Goal: Task Accomplishment & Management: Use online tool/utility

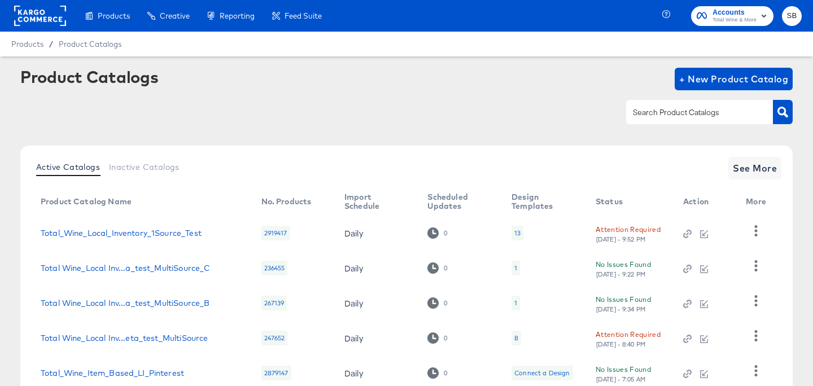
click at [681, 114] on input "text" at bounding box center [691, 112] width 120 height 13
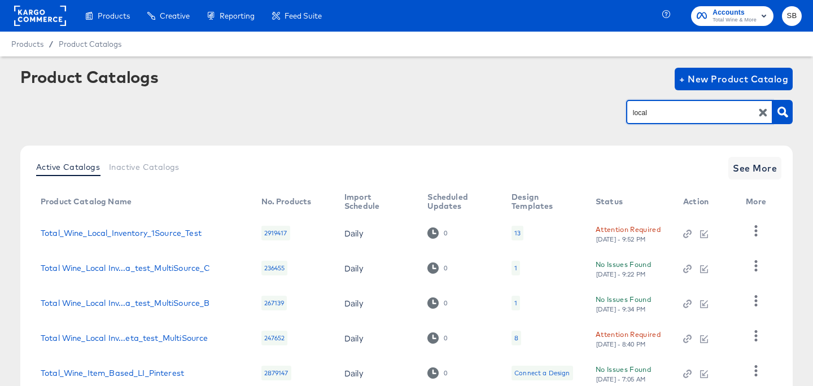
type input "local"
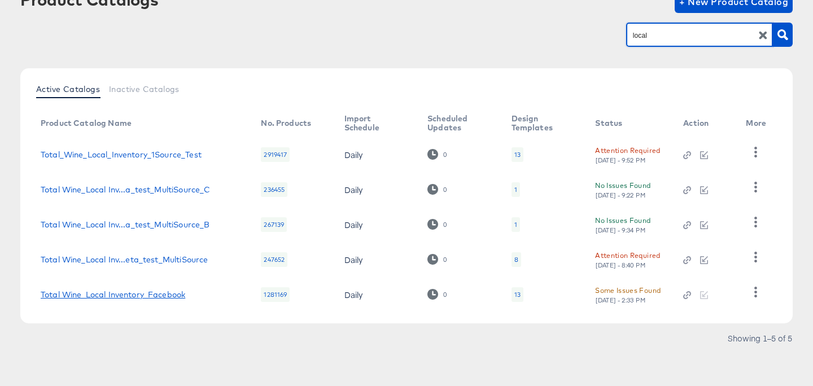
click at [110, 298] on link "Total Wine_Local Inventory_Facebook" at bounding box center [113, 294] width 145 height 9
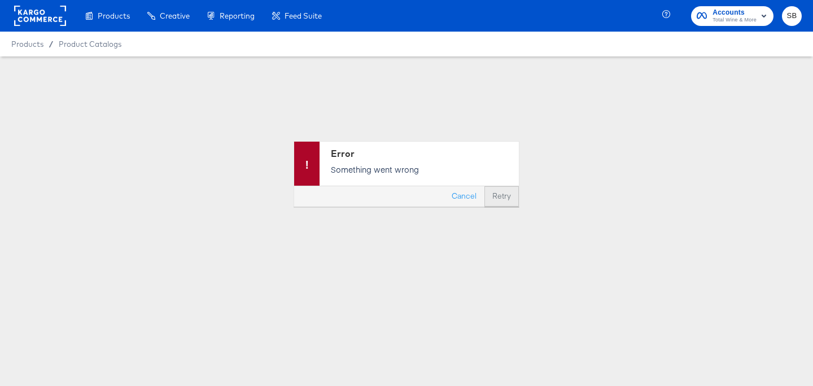
click at [507, 199] on button "Retry" at bounding box center [502, 196] width 34 height 20
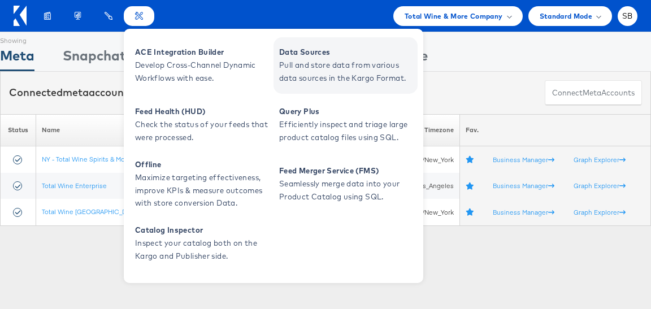
click at [304, 54] on span "Data Sources" at bounding box center [347, 52] width 136 height 13
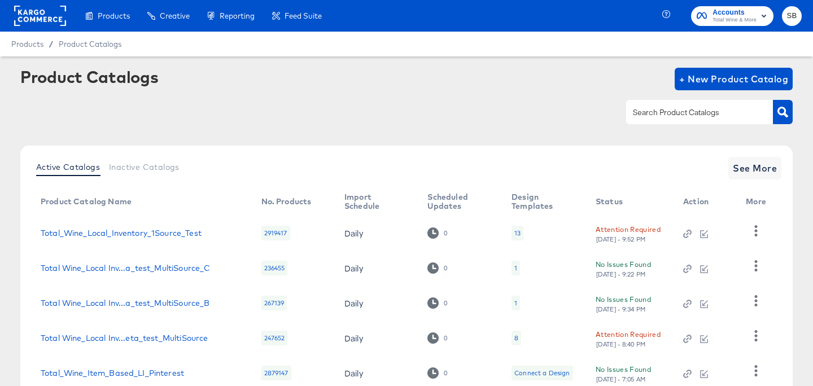
click at [667, 114] on input "text" at bounding box center [691, 112] width 120 height 13
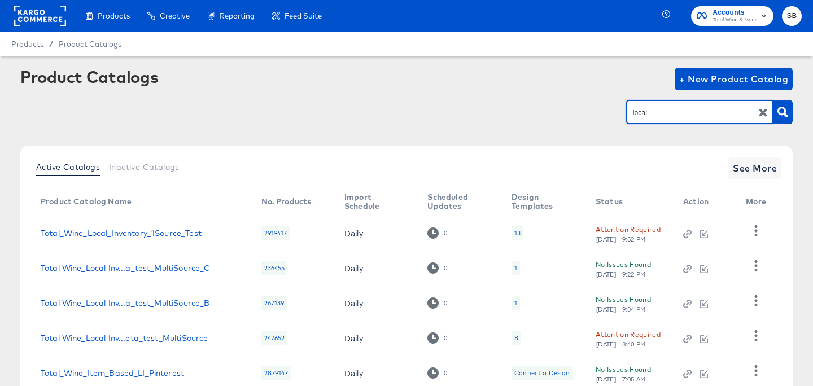
type input "local"
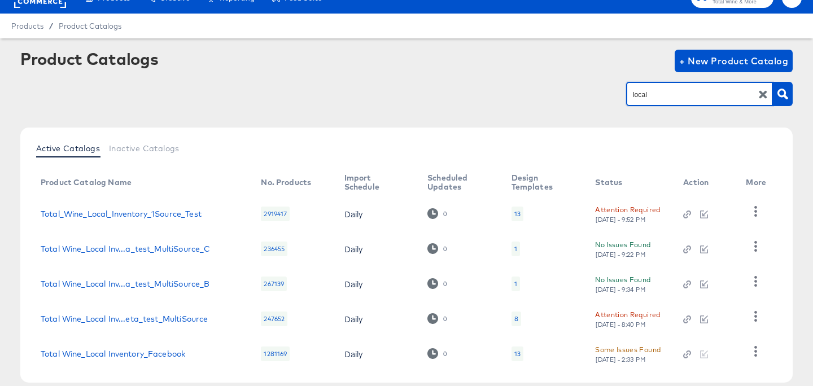
scroll to position [42, 0]
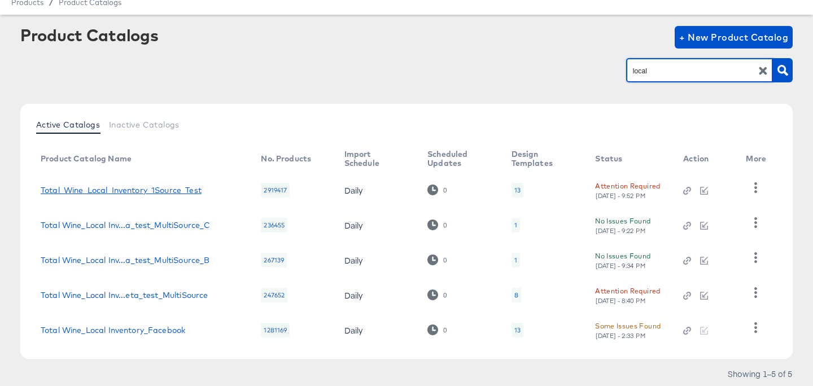
click at [168, 189] on link "Total_Wine_Local_Inventory_1Source_Test" at bounding box center [121, 190] width 161 height 9
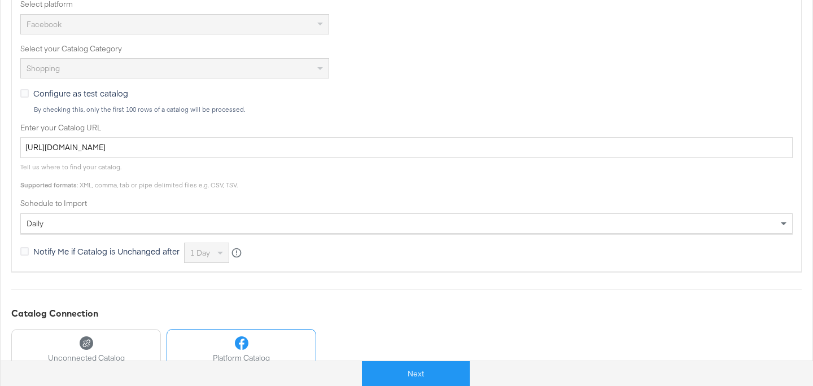
scroll to position [334, 0]
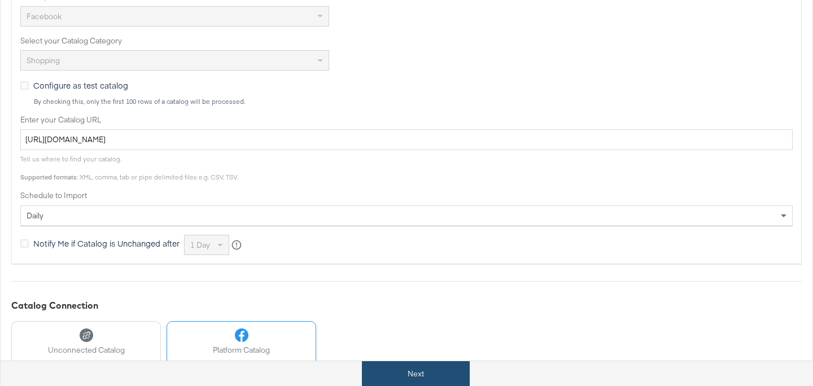
click at [439, 379] on button "Next" at bounding box center [416, 373] width 108 height 25
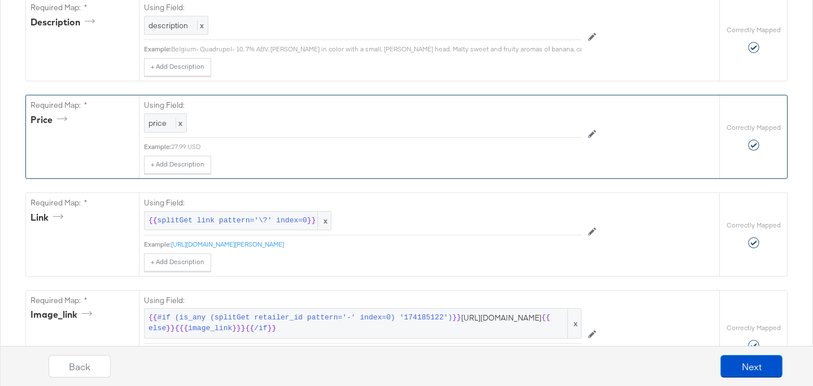
scroll to position [483, 0]
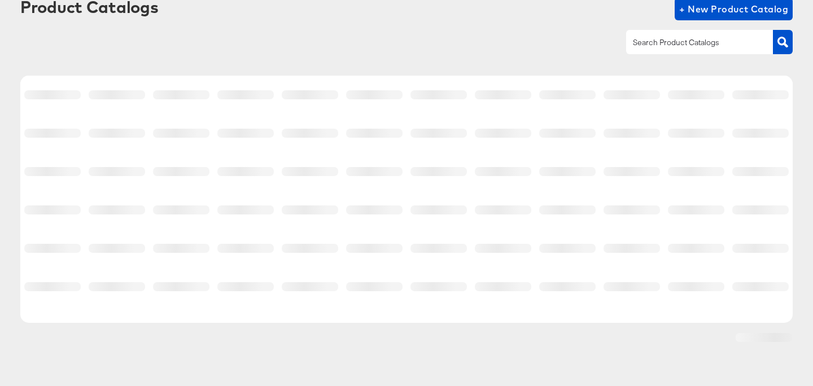
scroll to position [42, 0]
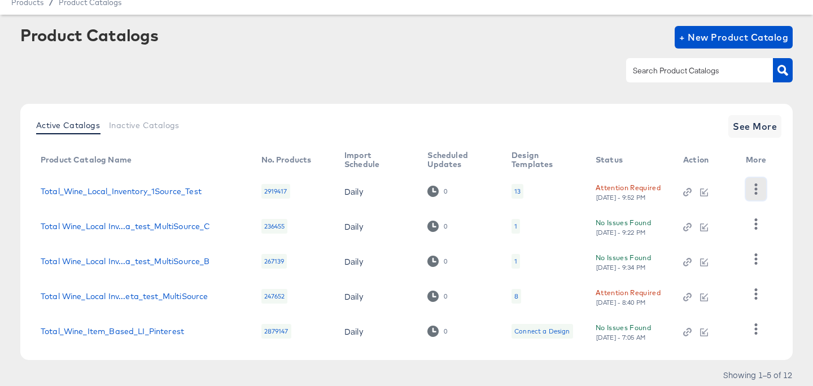
click at [759, 185] on icon "button" at bounding box center [756, 189] width 11 height 11
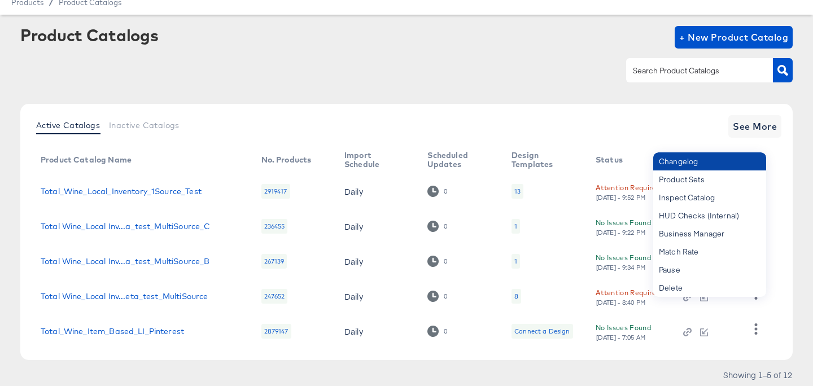
click at [699, 162] on div "Changelog" at bounding box center [709, 161] width 113 height 18
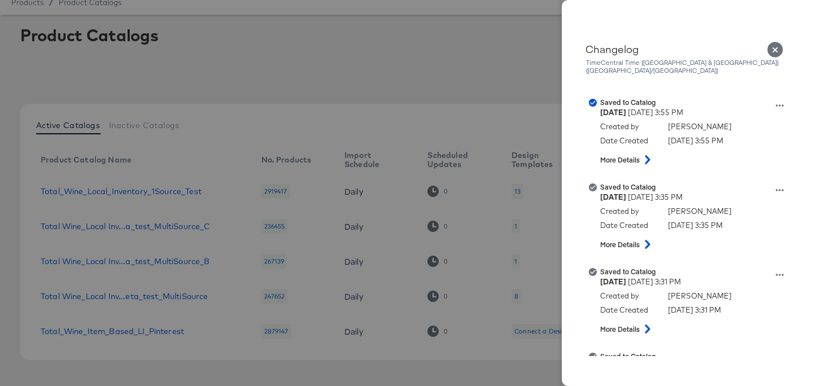
click at [775, 52] on icon "Close" at bounding box center [775, 50] width 16 height 16
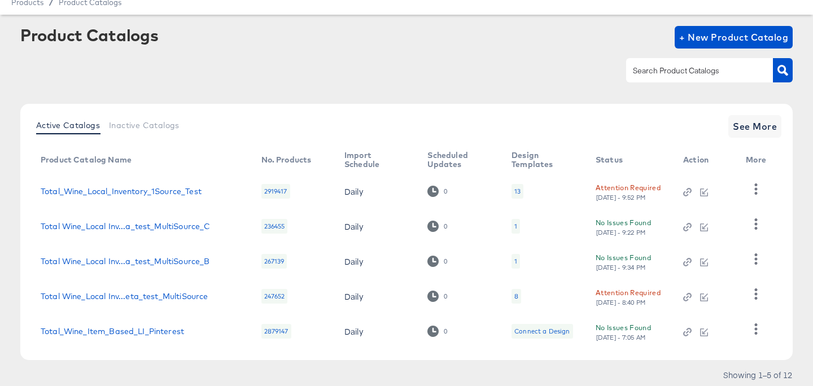
click at [678, 66] on input "text" at bounding box center [691, 70] width 120 height 13
type input "local"
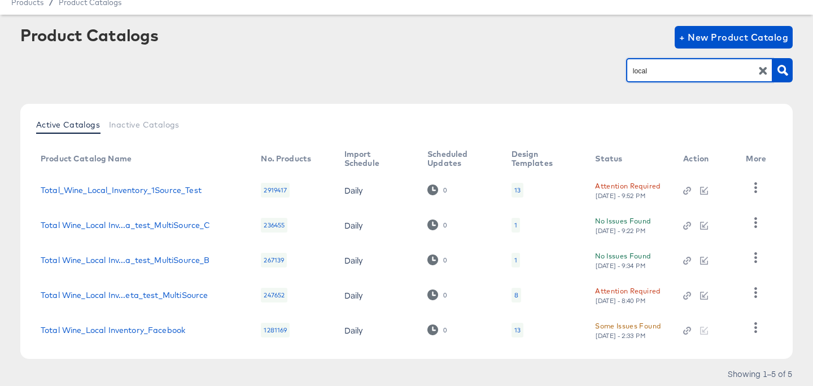
scroll to position [49, 0]
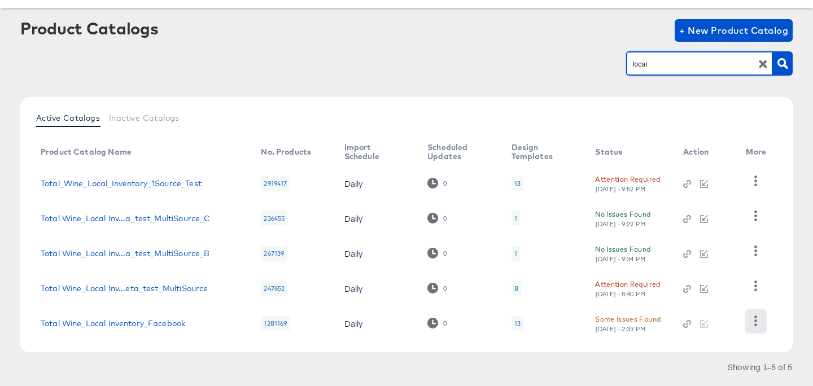
click at [757, 320] on icon "button" at bounding box center [756, 321] width 11 height 11
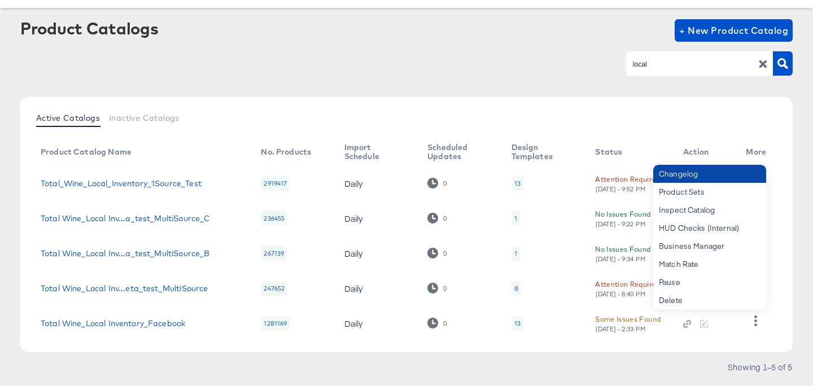
click at [705, 177] on div "Changelog" at bounding box center [709, 174] width 113 height 18
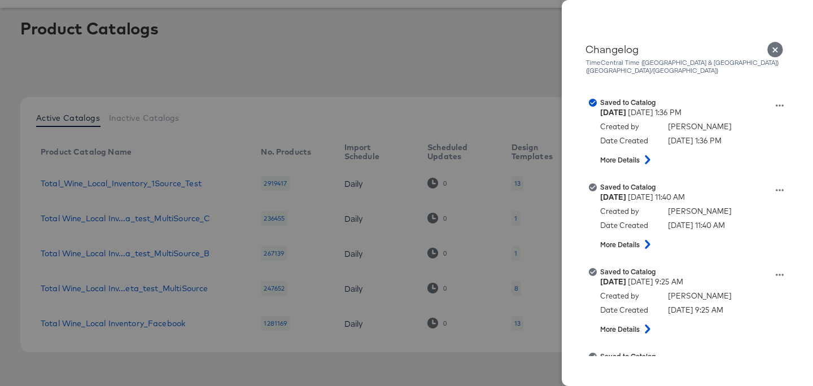
click at [774, 52] on icon "Close" at bounding box center [775, 50] width 16 height 16
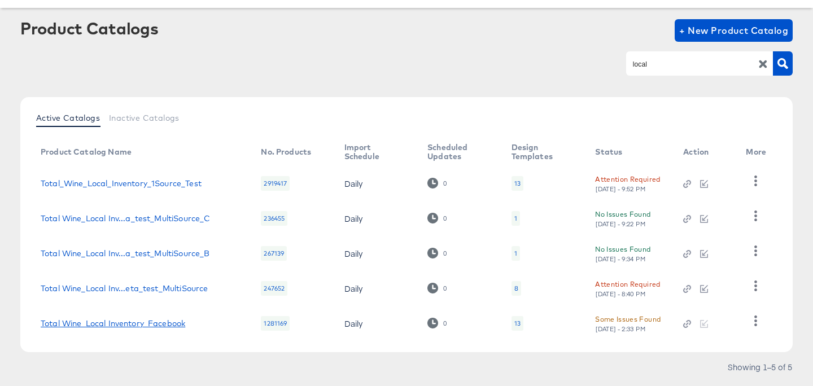
click at [175, 325] on link "Total Wine_Local Inventory_Facebook" at bounding box center [113, 323] width 145 height 9
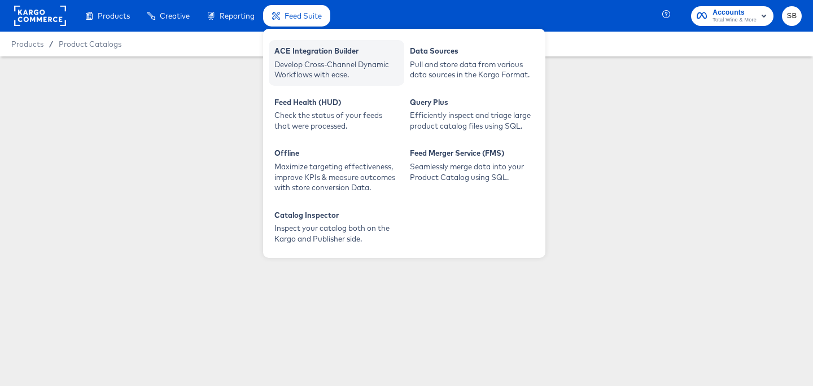
click at [328, 49] on div "ACE Integration Builder" at bounding box center [336, 53] width 124 height 14
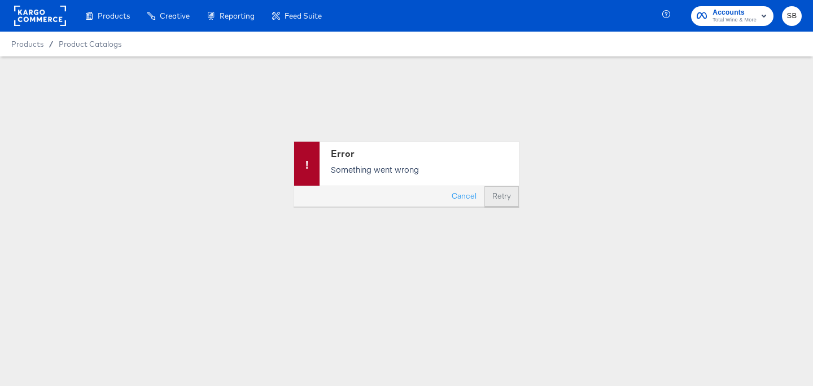
click at [505, 198] on button "Retry" at bounding box center [502, 196] width 34 height 20
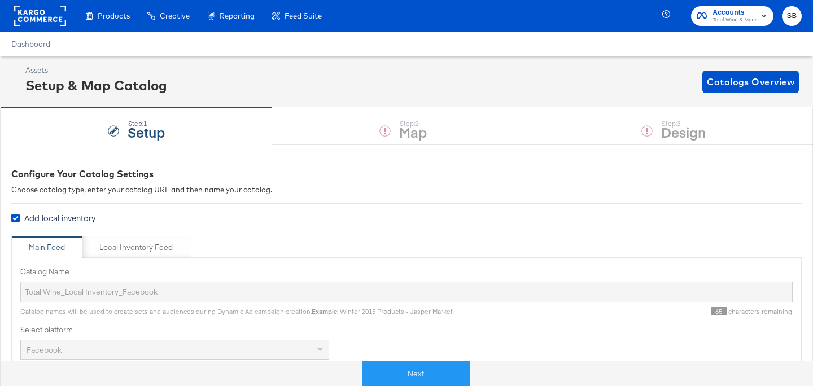
scroll to position [453, 0]
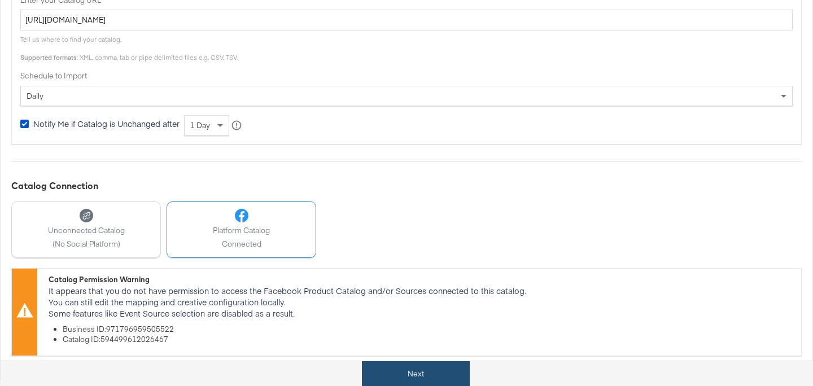
click at [452, 369] on button "Next" at bounding box center [416, 373] width 108 height 25
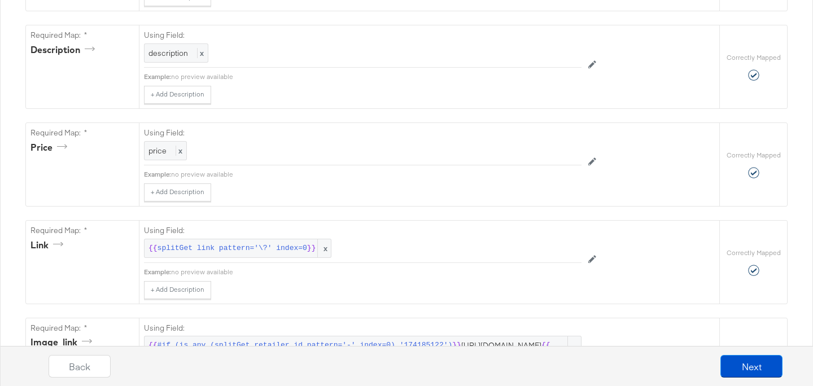
scroll to position [0, 0]
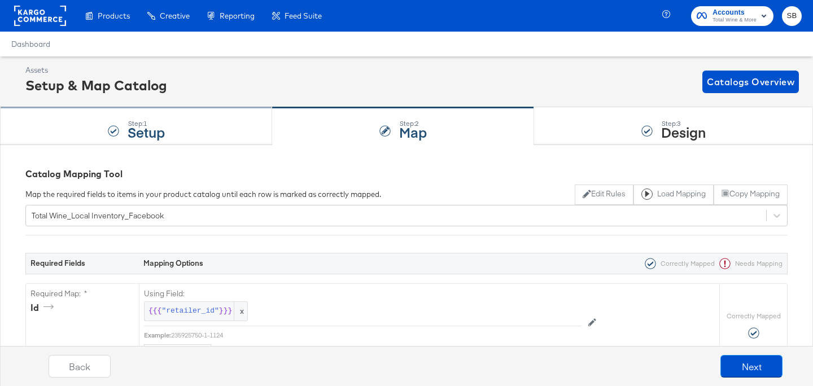
click at [142, 128] on strong "Setup" at bounding box center [146, 132] width 37 height 19
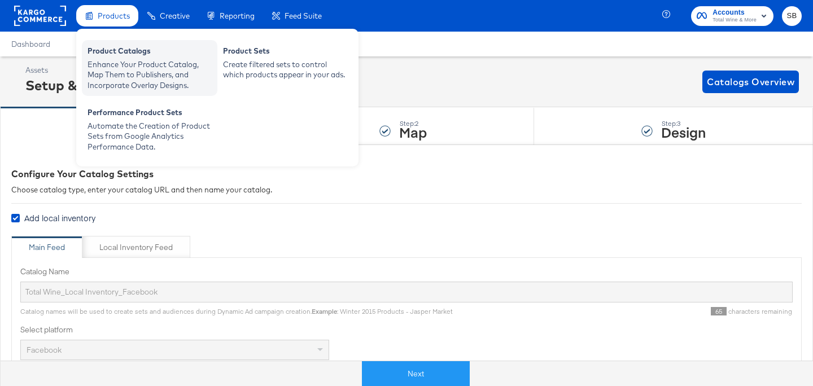
click at [137, 66] on div "Enhance Your Product Catalog, Map Them to Publishers, and Incorporate Overlay D…" at bounding box center [150, 75] width 124 height 32
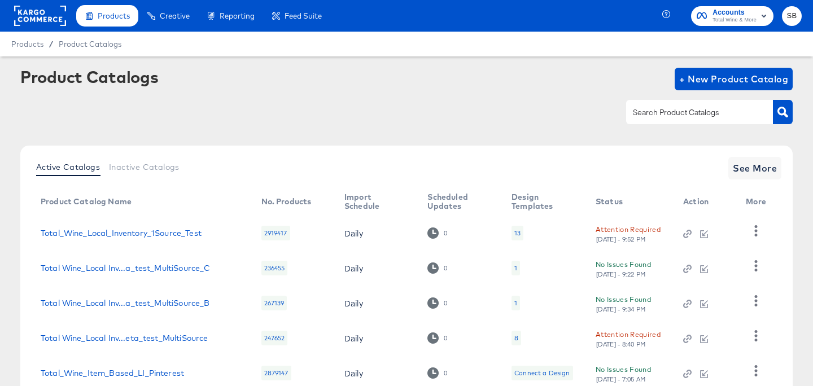
scroll to position [79, 0]
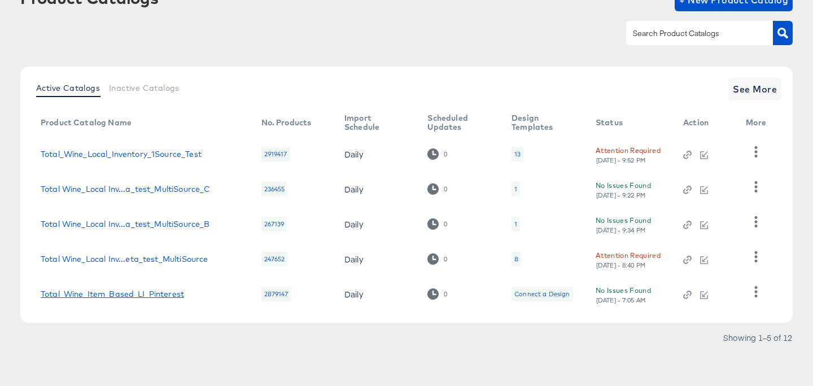
click at [161, 295] on link "Total_Wine_Item_Based_LI_Pinterest" at bounding box center [112, 294] width 143 height 9
